Goal: Task Accomplishment & Management: Use online tool/utility

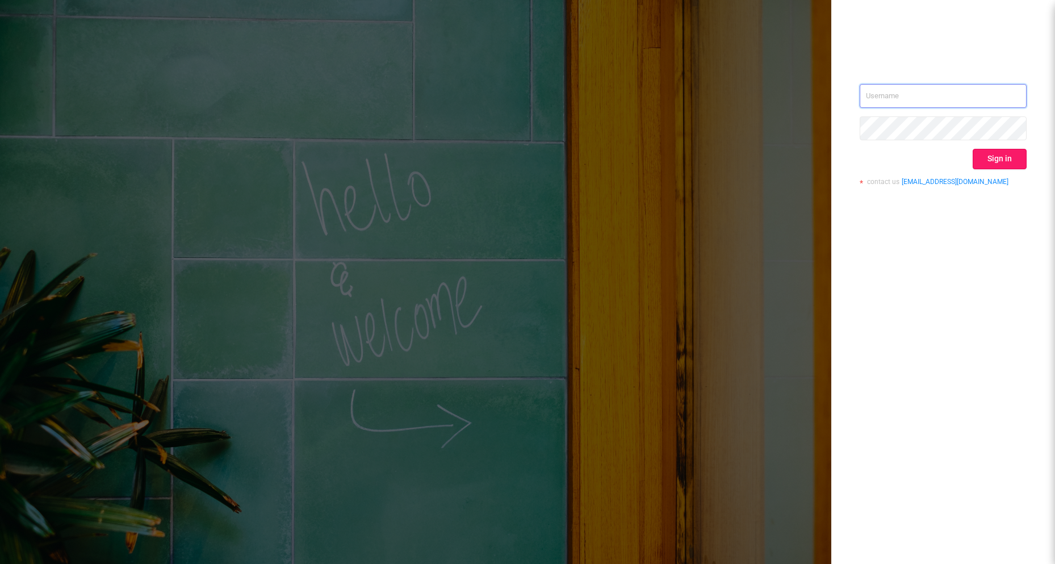
type input "[EMAIL_ADDRESS][DOMAIN_NAME]"
click at [986, 161] on button "Sign in" at bounding box center [1000, 159] width 54 height 20
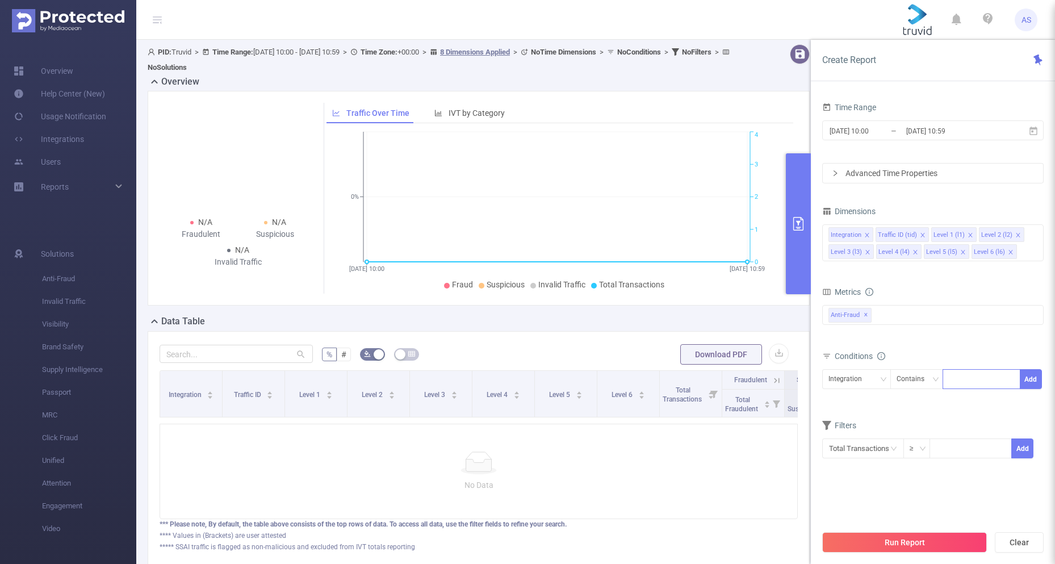
click at [974, 379] on div at bounding box center [981, 379] width 65 height 19
paste input "[DOMAIN_NAME]"
type input "[DOMAIN_NAME]"
click at [975, 400] on li "[DOMAIN_NAME]" at bounding box center [986, 402] width 86 height 18
click at [1041, 381] on button "Add" at bounding box center [1031, 379] width 22 height 20
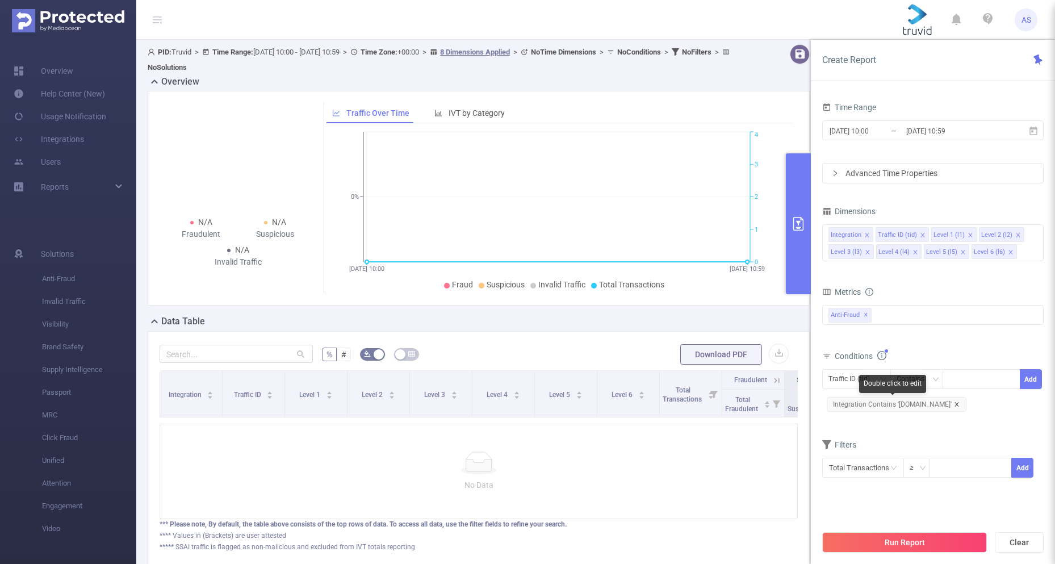
click at [954, 407] on icon "icon: close" at bounding box center [957, 404] width 6 height 6
click at [924, 385] on div "Contains" at bounding box center [915, 379] width 36 height 19
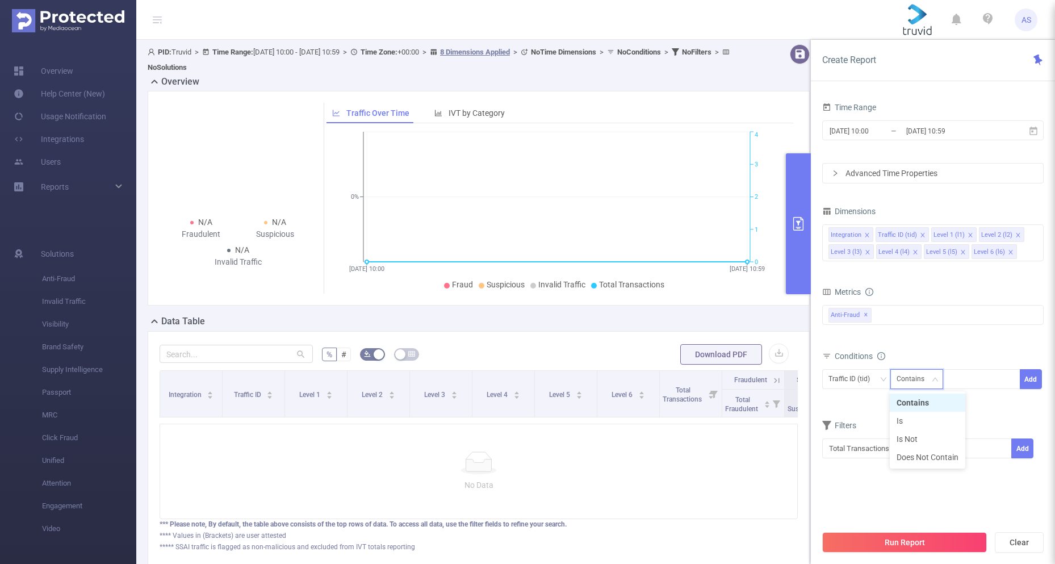
click at [919, 382] on div "Contains" at bounding box center [915, 379] width 36 height 19
click at [869, 379] on div "Traffic ID (tid)" at bounding box center [852, 379] width 49 height 19
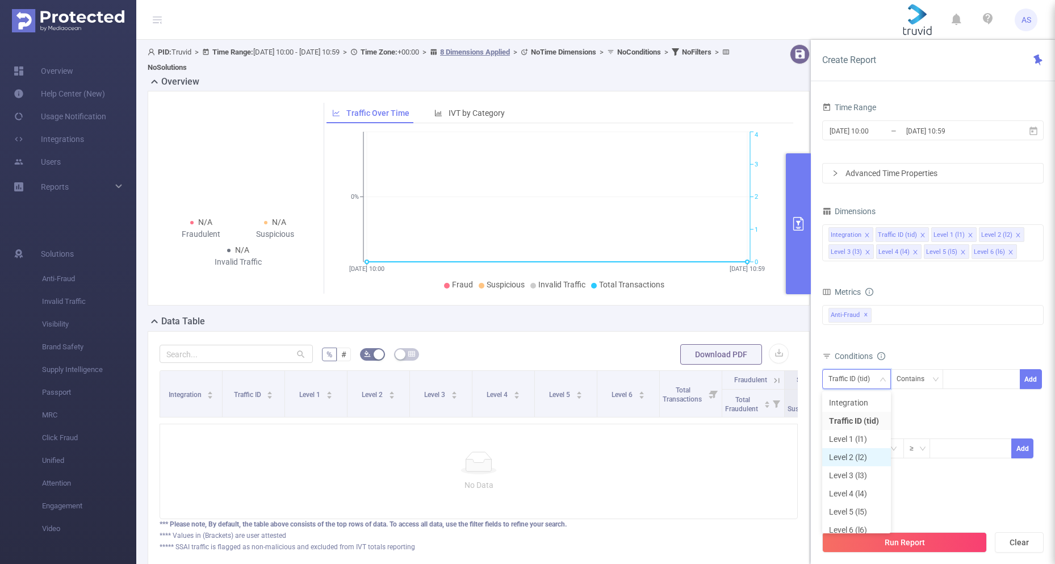
click at [864, 453] on li "Level 2 (l2)" at bounding box center [856, 457] width 69 height 18
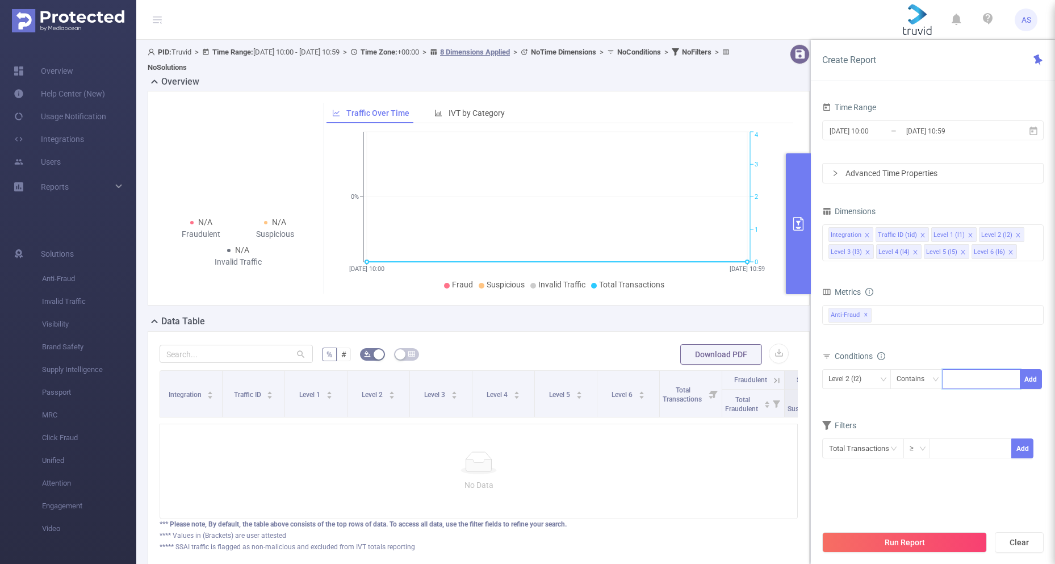
click at [949, 383] on input at bounding box center [951, 379] width 5 height 15
click at [873, 383] on div "Level 2 (l2)" at bounding box center [856, 379] width 56 height 19
click at [860, 471] on li "Level 3 (l3)" at bounding box center [856, 475] width 69 height 18
click at [973, 378] on div at bounding box center [981, 379] width 65 height 19
paste input "[DOMAIN_NAME]"
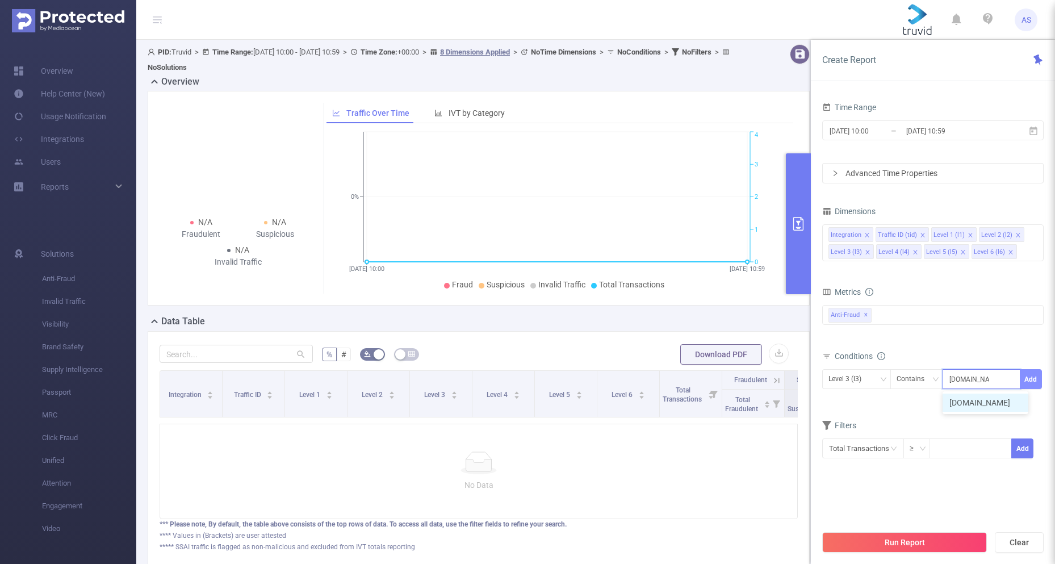
type input "[DOMAIN_NAME]"
click at [1037, 380] on button "Add" at bounding box center [1031, 379] width 22 height 20
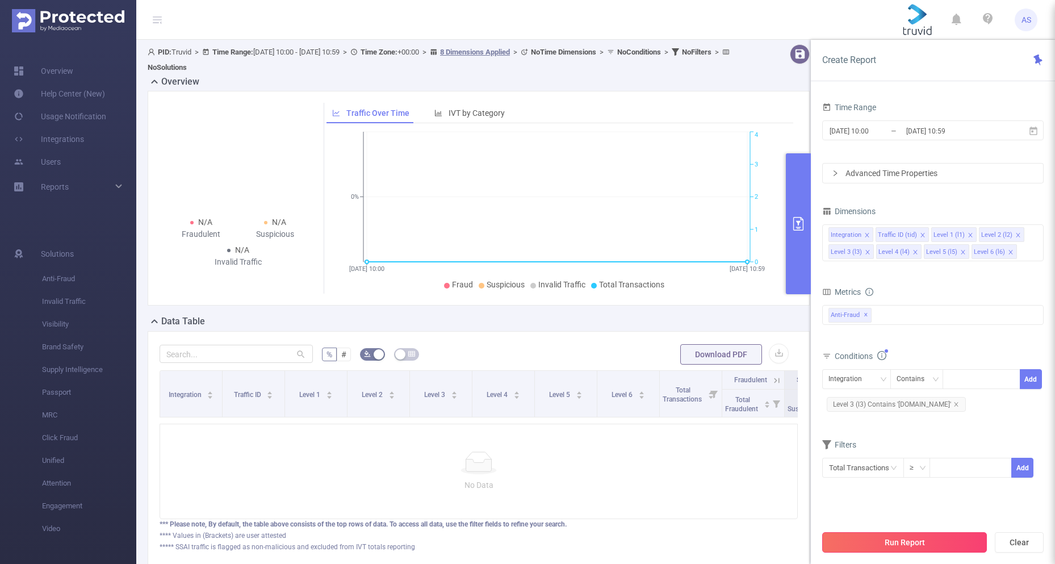
click at [918, 542] on button "Run Report" at bounding box center [904, 542] width 165 height 20
click at [1008, 254] on icon "icon: close" at bounding box center [1011, 252] width 6 height 6
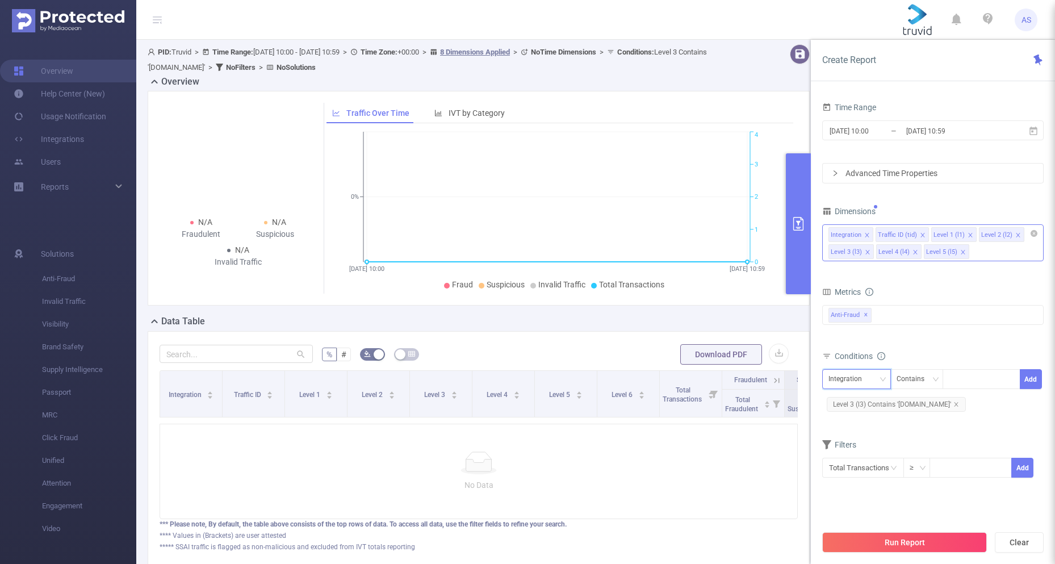
click at [856, 380] on div "Integration" at bounding box center [848, 379] width 41 height 19
click at [853, 462] on li "Level 2 (l2)" at bounding box center [856, 457] width 69 height 18
click at [1029, 380] on button "Add" at bounding box center [1031, 379] width 22 height 20
click at [954, 405] on icon "icon: close" at bounding box center [956, 404] width 4 height 4
click at [949, 545] on button "Run Report" at bounding box center [904, 542] width 165 height 20
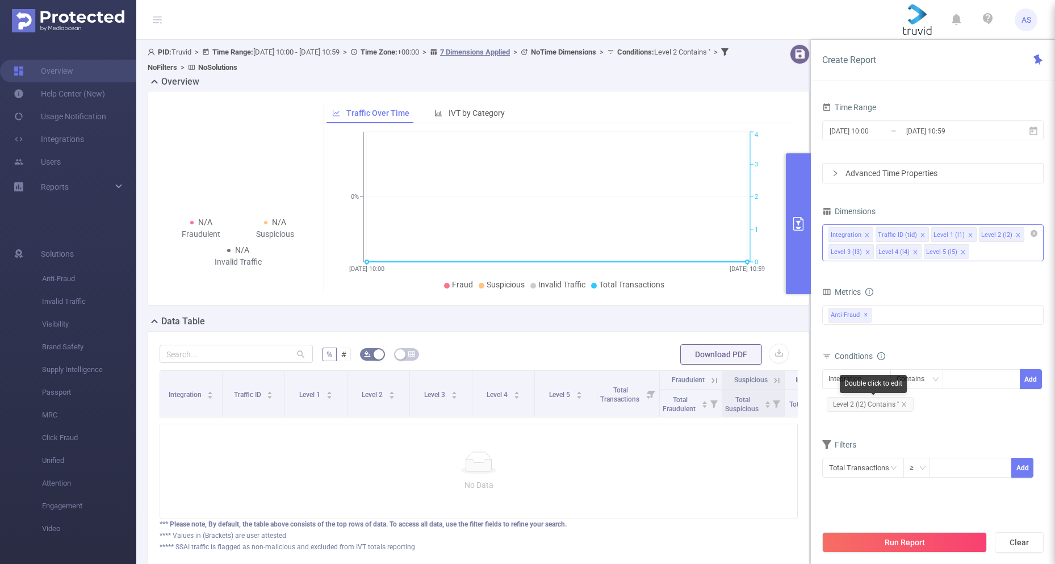
click at [906, 402] on span "Level 2 (l2) Contains ''" at bounding box center [870, 404] width 87 height 15
click at [902, 404] on icon "icon: close" at bounding box center [904, 404] width 6 height 6
click at [852, 385] on div "Integration" at bounding box center [848, 379] width 41 height 19
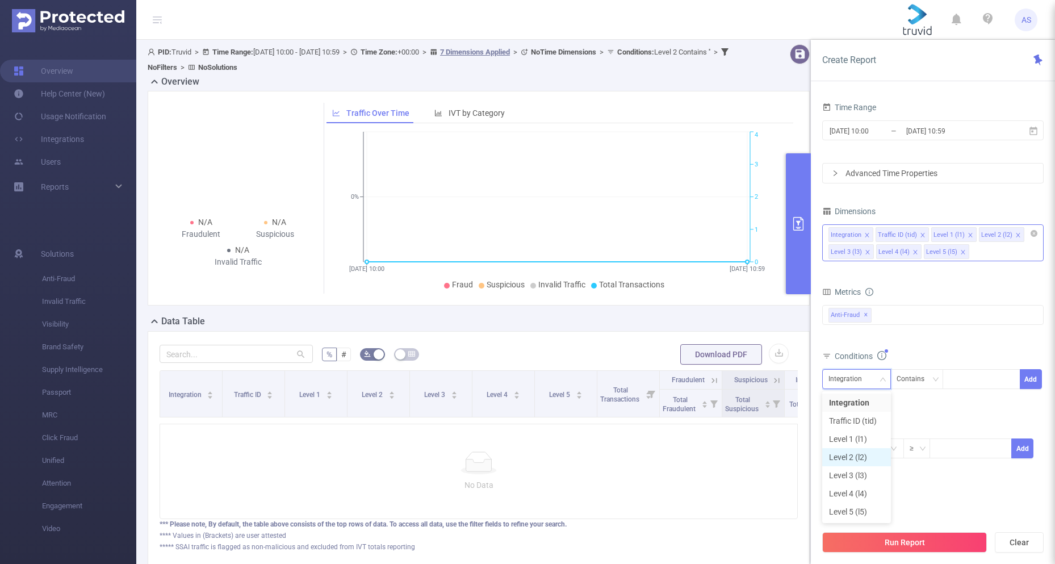
click at [859, 458] on li "Level 2 (l2)" at bounding box center [856, 457] width 69 height 18
click at [975, 379] on div at bounding box center [981, 379] width 65 height 19
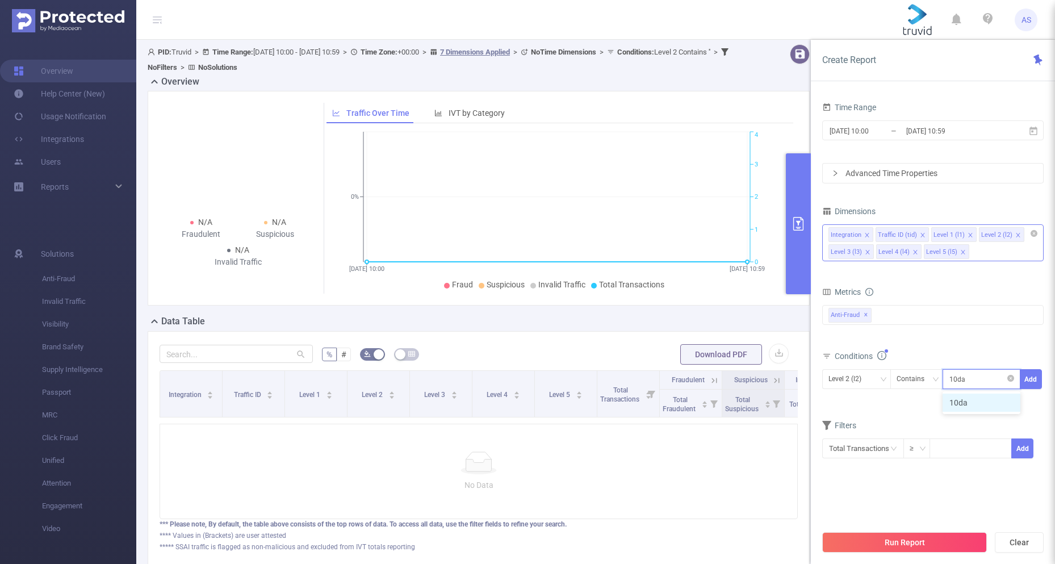
type input "10dakot"
click at [1024, 375] on button "Add" at bounding box center [1031, 379] width 22 height 20
click at [950, 472] on input at bounding box center [970, 466] width 81 height 17
click at [897, 543] on button "Run Report" at bounding box center [904, 542] width 165 height 20
click at [891, 132] on input "[DATE] 10:00" at bounding box center [874, 130] width 92 height 15
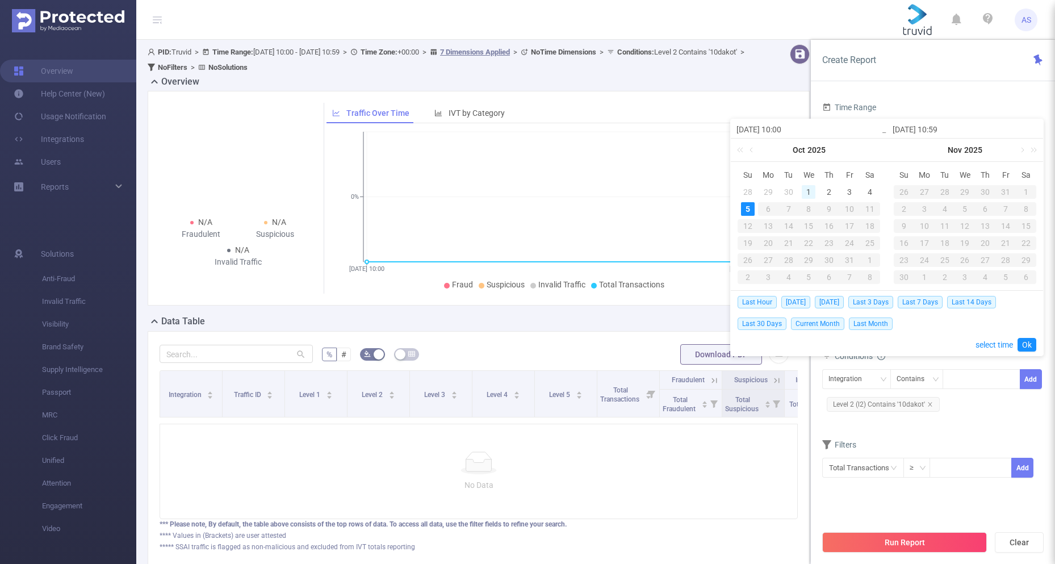
click at [810, 189] on div "1" at bounding box center [809, 192] width 14 height 14
click at [746, 208] on div "5" at bounding box center [748, 209] width 14 height 14
type input "[DATE] 10:00"
click at [1025, 347] on link "Ok" at bounding box center [1026, 345] width 19 height 14
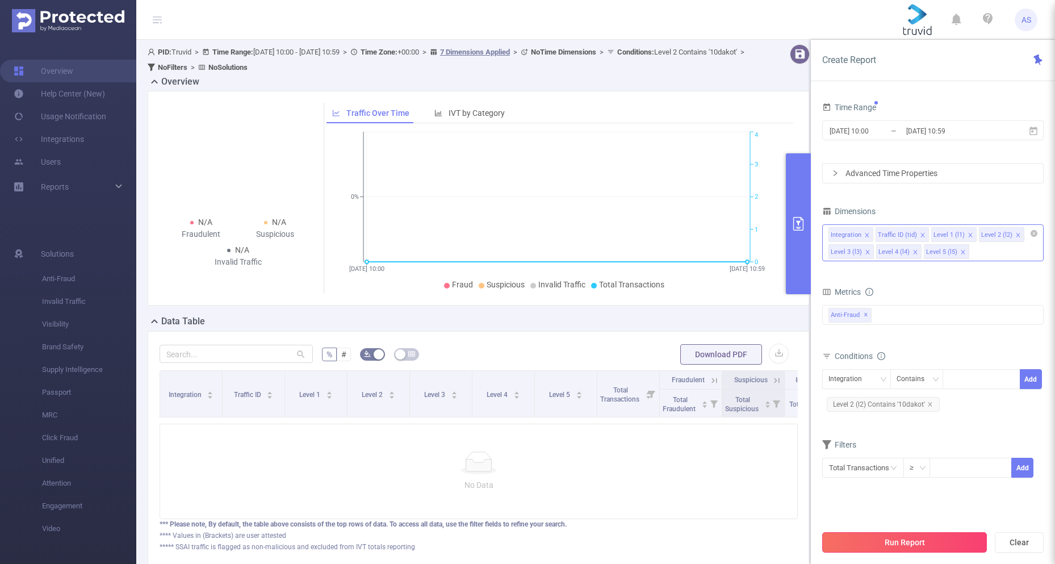
click at [906, 543] on button "Run Report" at bounding box center [904, 542] width 165 height 20
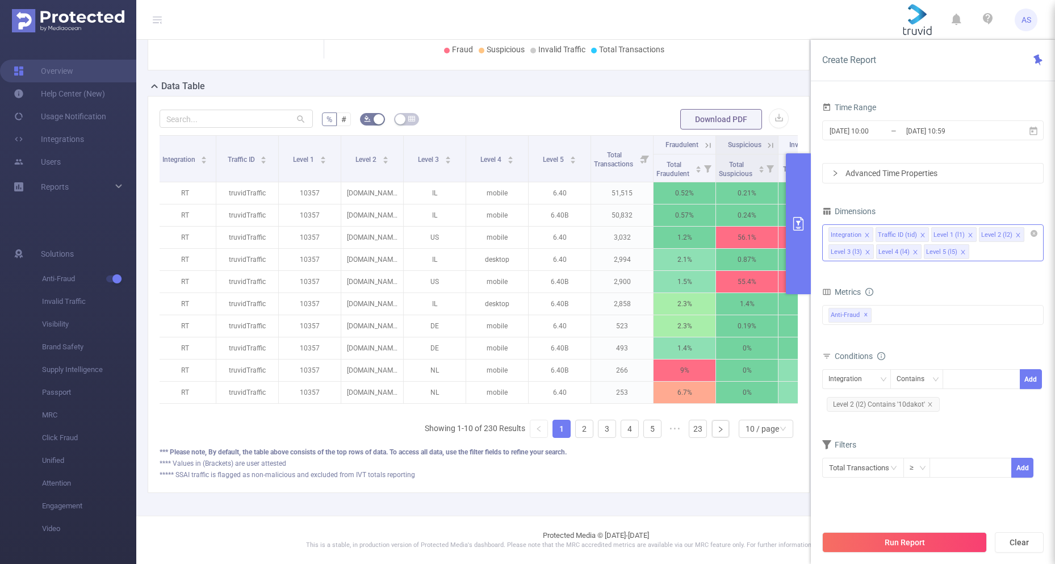
scroll to position [0, 60]
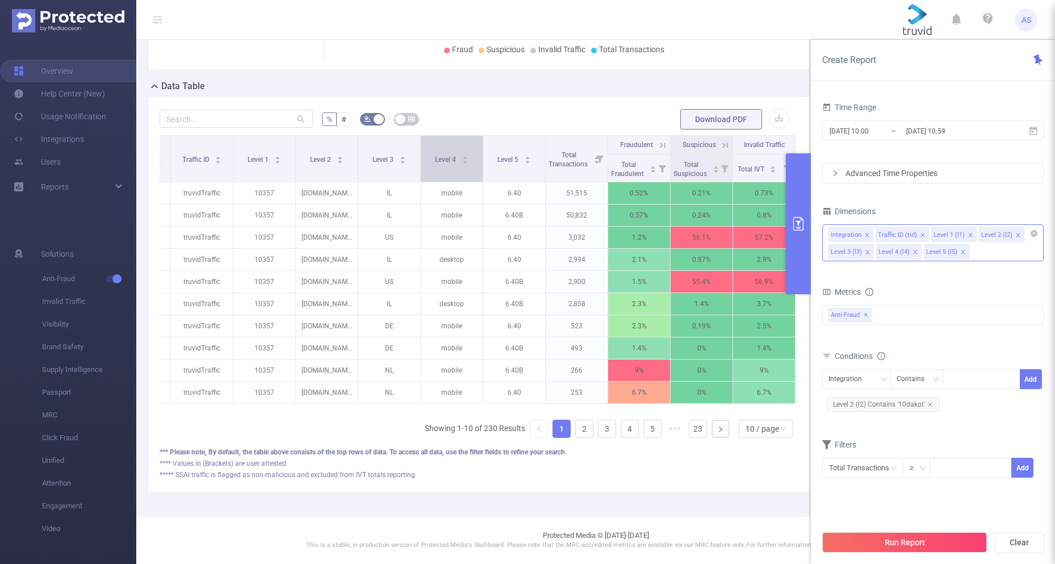
click at [445, 156] on span "Level 4" at bounding box center [446, 160] width 23 height 8
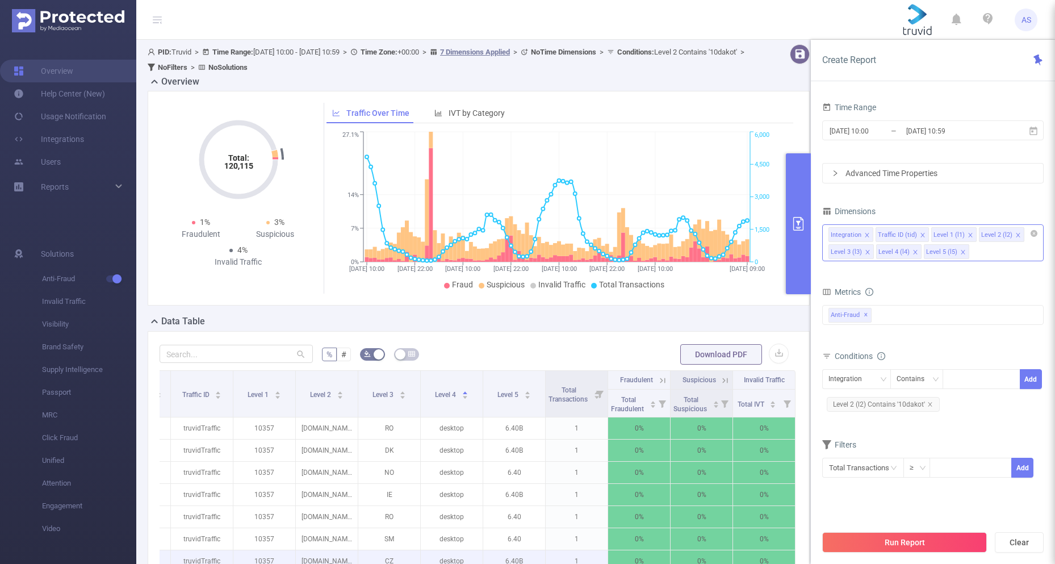
scroll to position [244, 0]
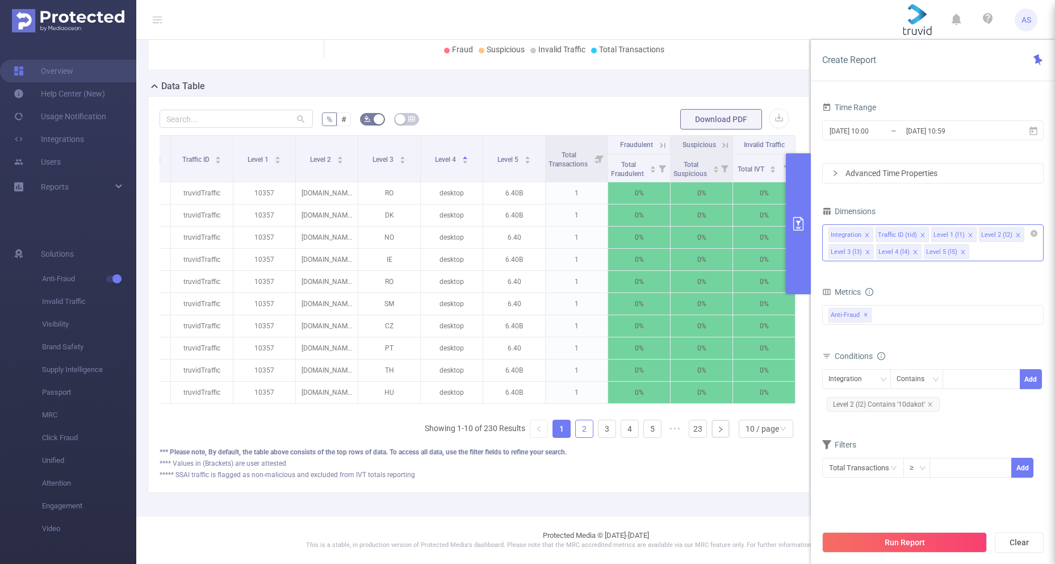
click at [576, 431] on link "2" at bounding box center [584, 428] width 17 height 17
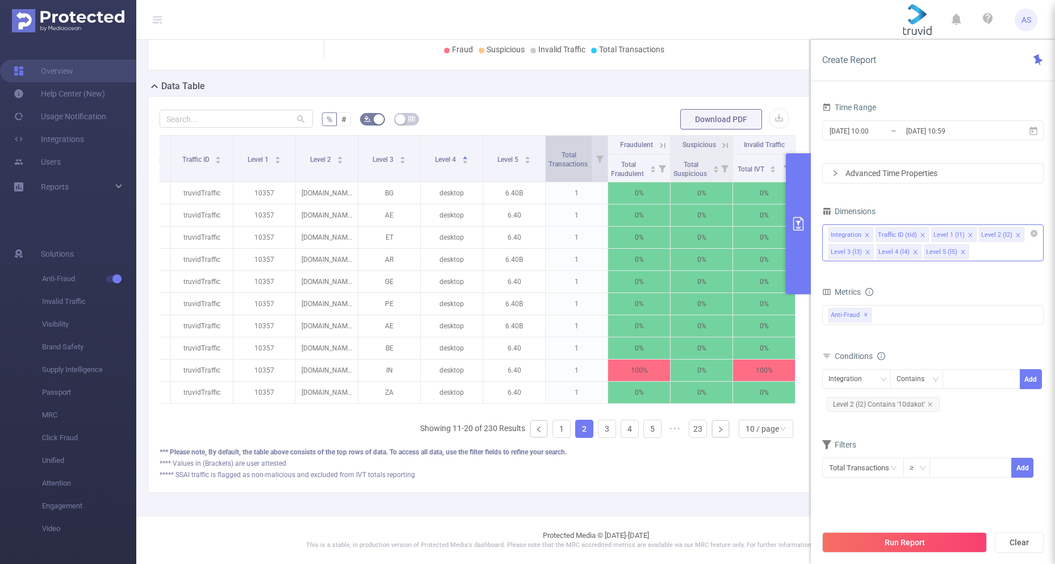
click at [565, 157] on span "Total Transactions" at bounding box center [568, 159] width 41 height 17
click at [592, 157] on icon at bounding box center [600, 159] width 16 height 46
drag, startPoint x: 462, startPoint y: 201, endPoint x: 464, endPoint y: 211, distance: 10.1
click at [464, 206] on div "0 52K" at bounding box center [526, 202] width 126 height 7
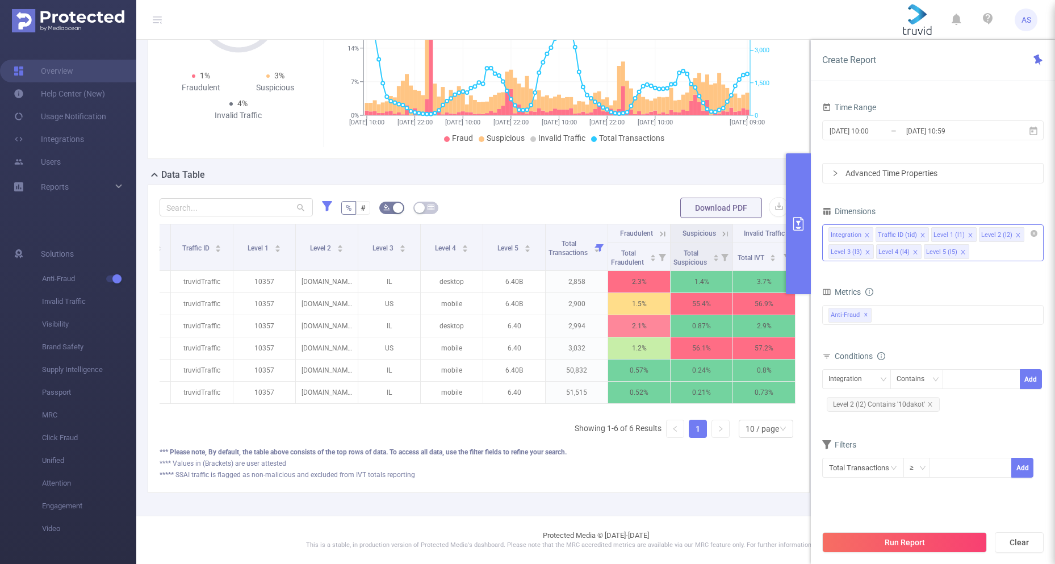
click at [913, 254] on icon "icon: close" at bounding box center [915, 252] width 6 height 6
click at [954, 543] on button "Run Report" at bounding box center [904, 542] width 165 height 20
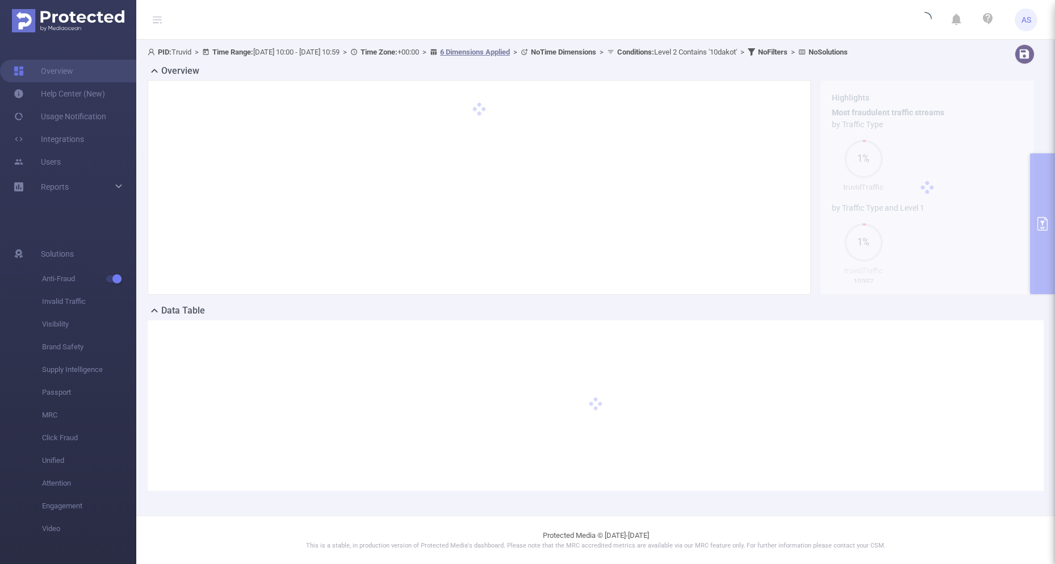
scroll to position [0, 0]
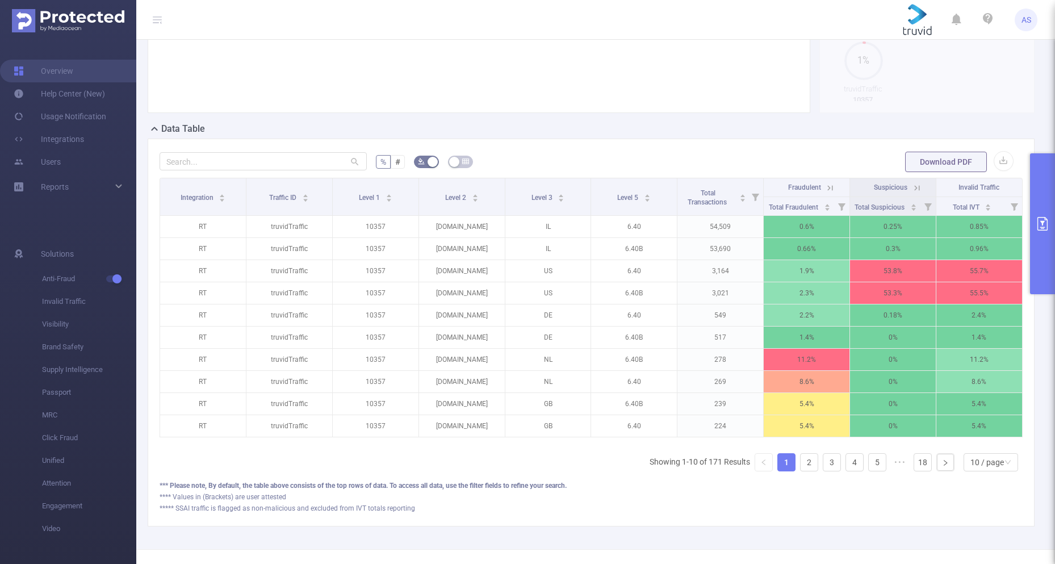
scroll to position [224, 0]
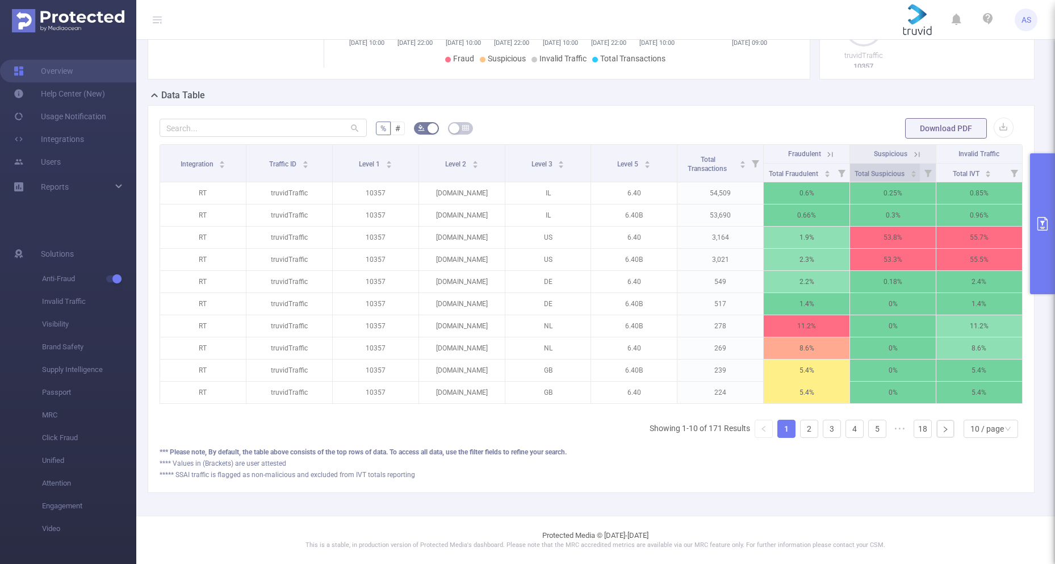
click at [900, 167] on div "Total Suspicious" at bounding box center [886, 172] width 62 height 11
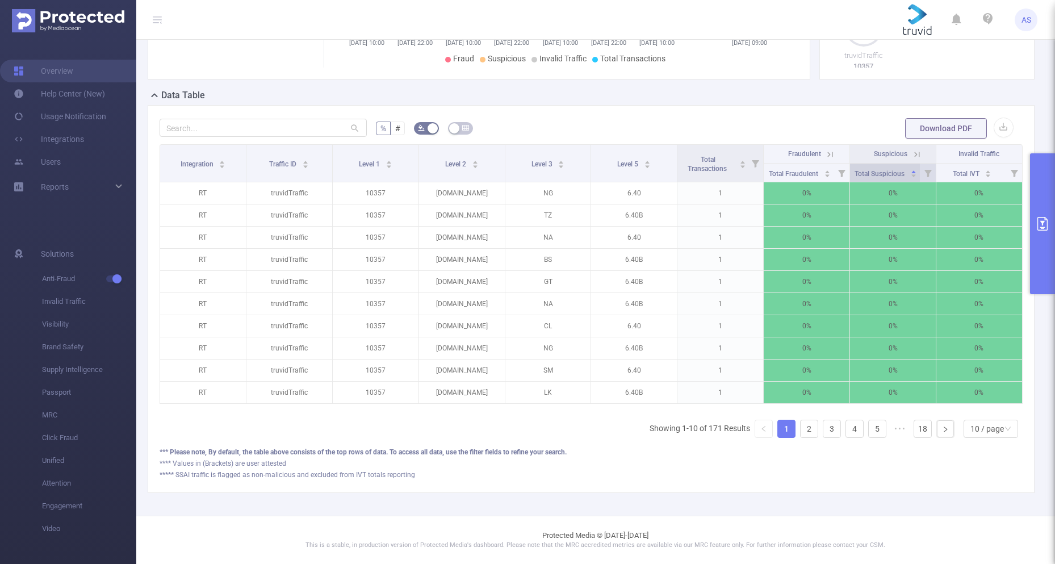
click at [900, 167] on div "Total Suspicious" at bounding box center [886, 172] width 62 height 11
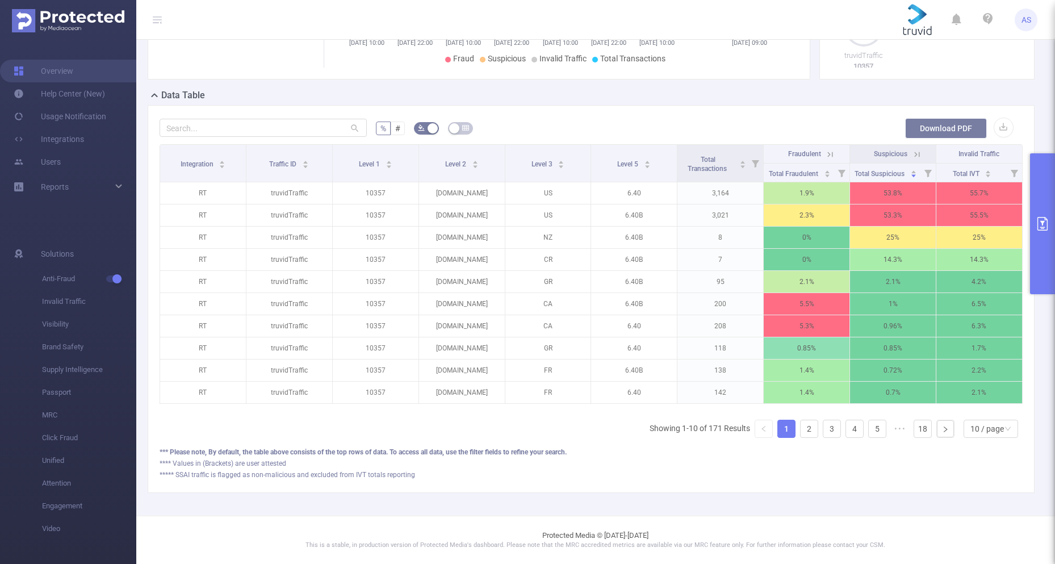
click at [964, 124] on button "Download PDF" at bounding box center [946, 128] width 82 height 20
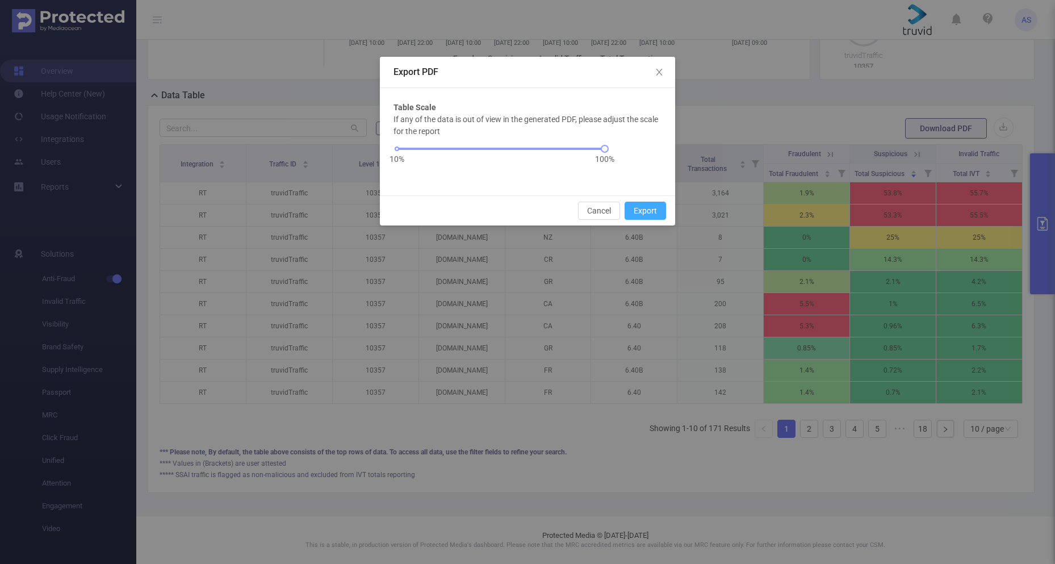
click at [632, 209] on button "Export" at bounding box center [645, 211] width 41 height 18
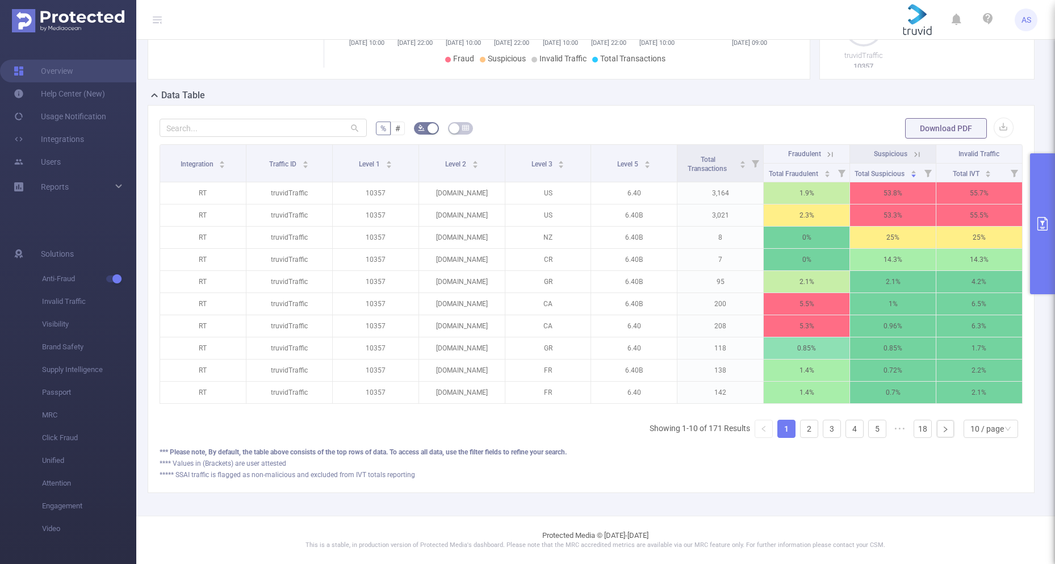
click at [946, 503] on div "PID: Truvid > Time Range: [DATE] 10:00 - [DATE] 10:59 > Time Zone: +00:00 > 6 D…" at bounding box center [595, 170] width 919 height 691
click at [801, 422] on link "2" at bounding box center [809, 428] width 17 height 17
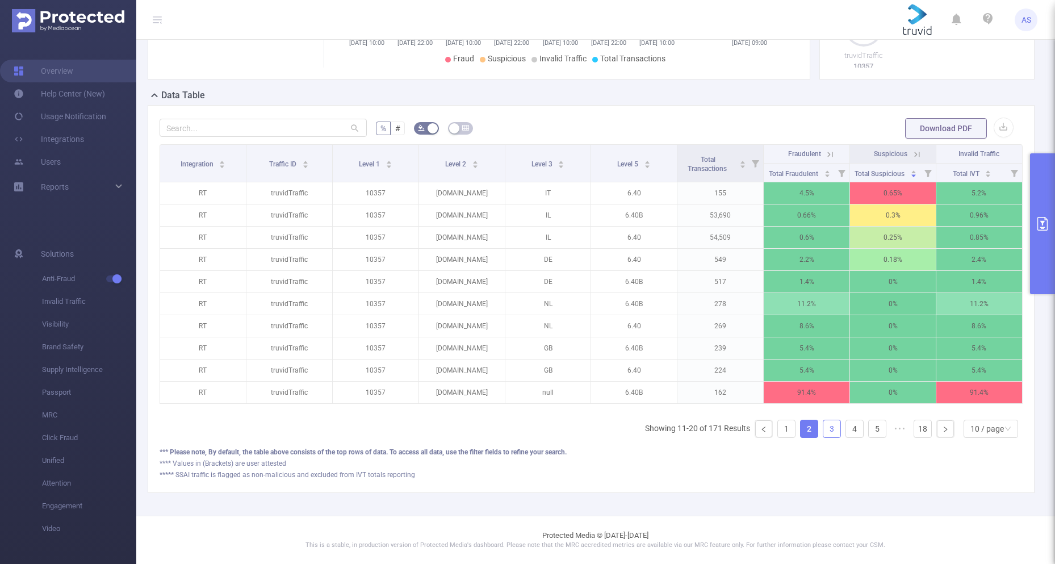
click at [823, 429] on link "3" at bounding box center [831, 428] width 17 height 17
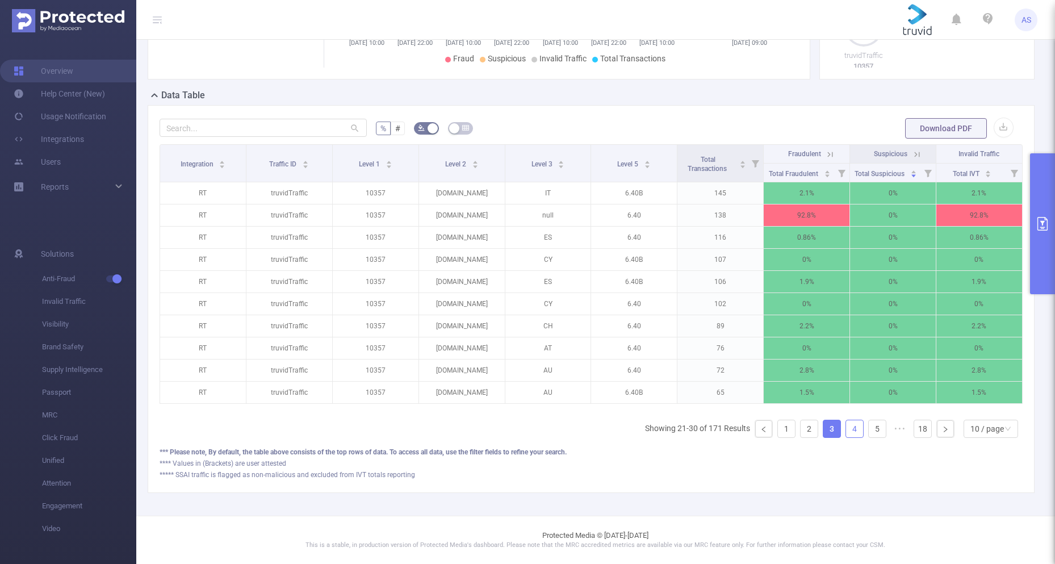
click at [851, 433] on link "4" at bounding box center [854, 428] width 17 height 17
click at [869, 433] on link "5" at bounding box center [877, 428] width 17 height 17
